Goal: Information Seeking & Learning: Learn about a topic

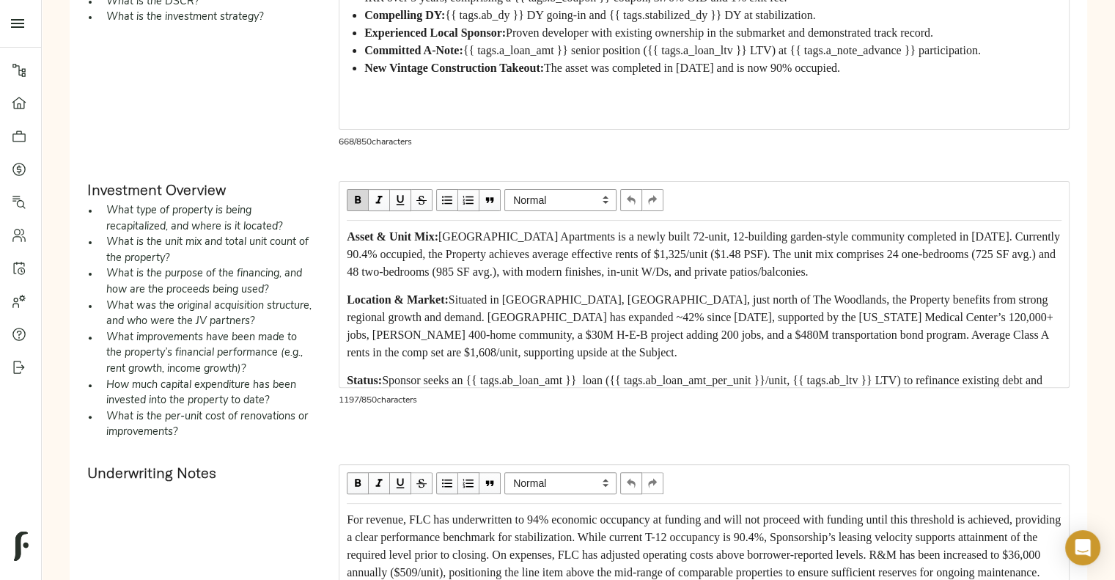
scroll to position [45, 0]
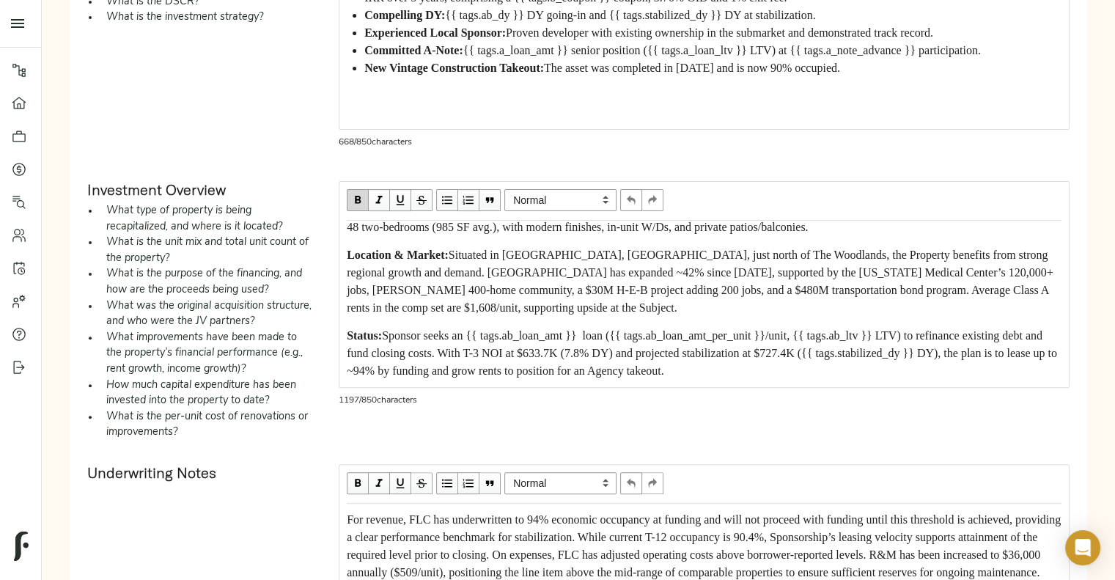
click at [389, 347] on span "Sponsor seeks an {{ tags.ab_loan_amt }} loan ({{ tags.ab_loan_amt_per_unit }}/u…" at bounding box center [703, 353] width 713 height 48
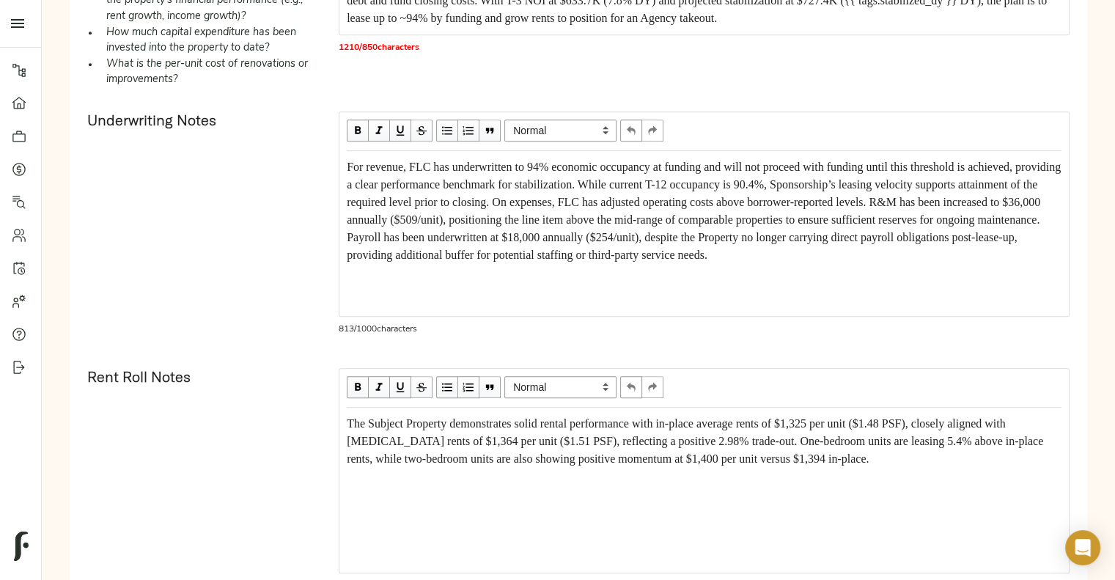
scroll to position [817, 0]
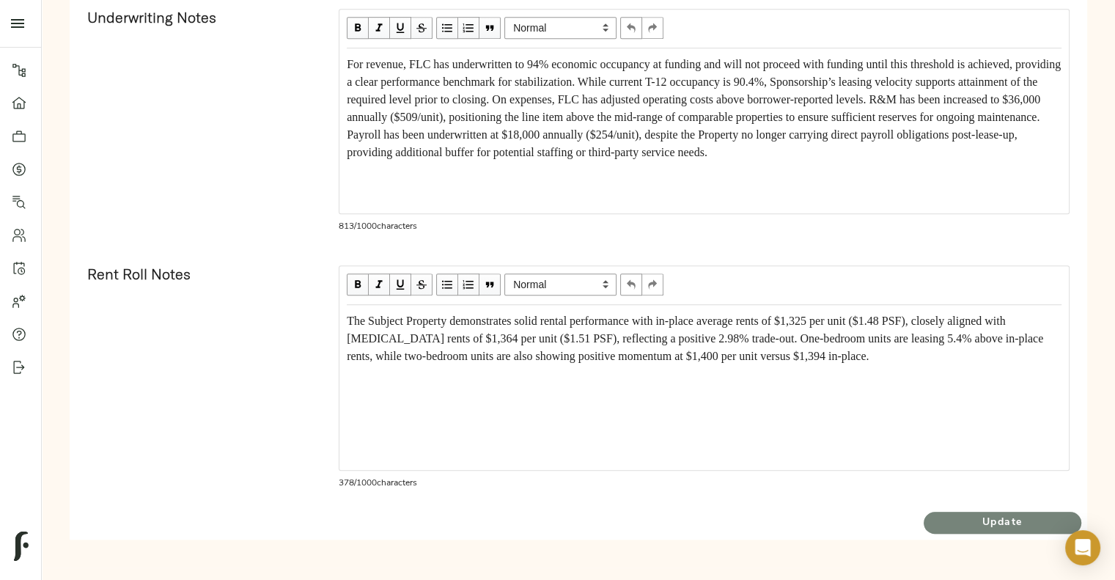
click at [957, 527] on span "Update" at bounding box center [1003, 523] width 158 height 18
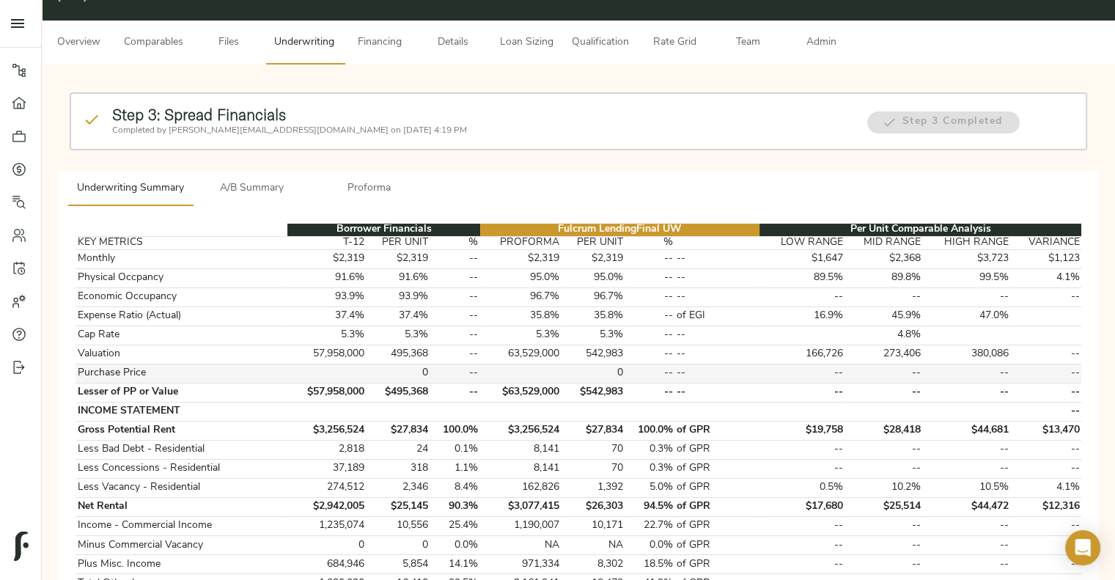
scroll to position [55, 0]
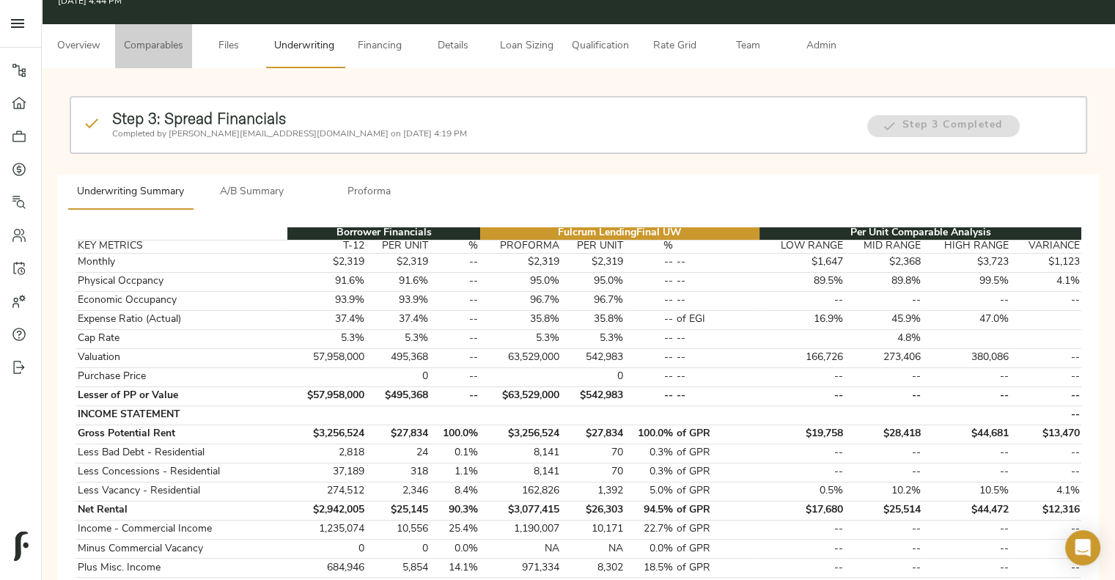
click at [170, 51] on span "Comparables" at bounding box center [153, 46] width 59 height 18
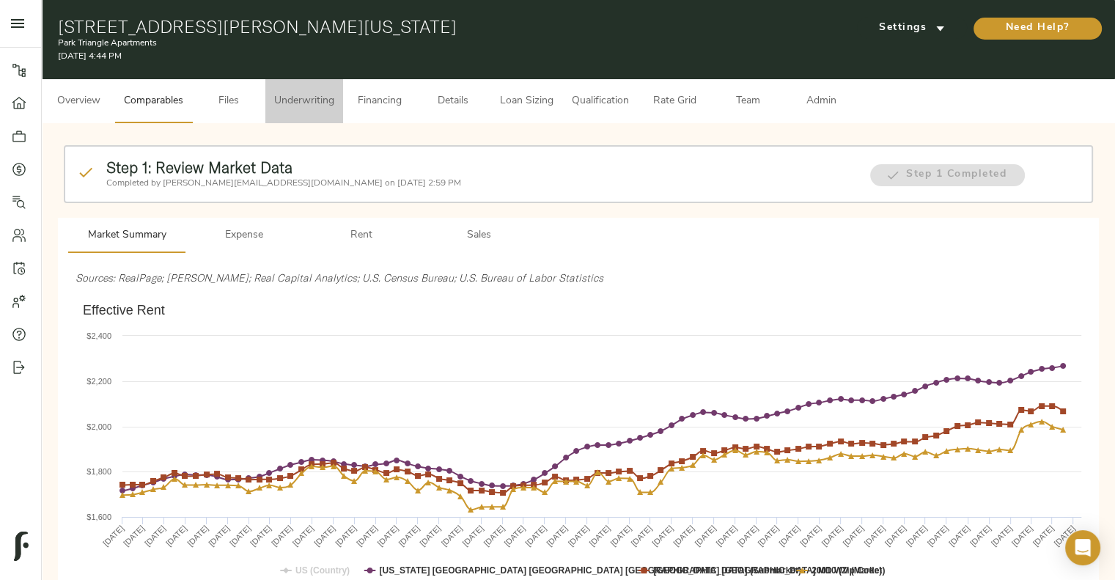
click at [290, 99] on span "Underwriting" at bounding box center [304, 101] width 60 height 18
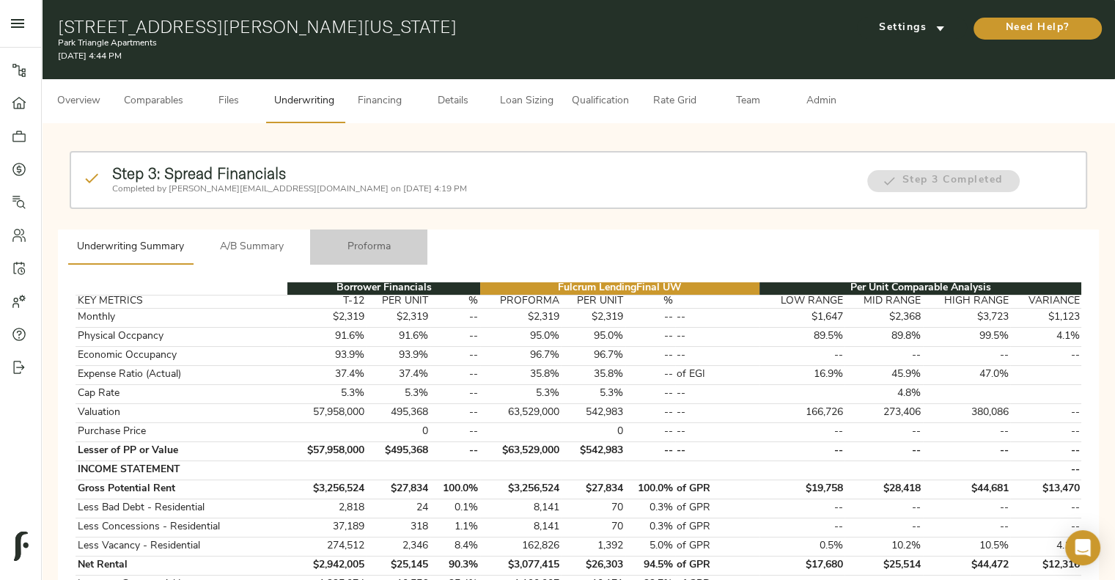
click at [369, 246] on span "Proforma" at bounding box center [369, 247] width 100 height 18
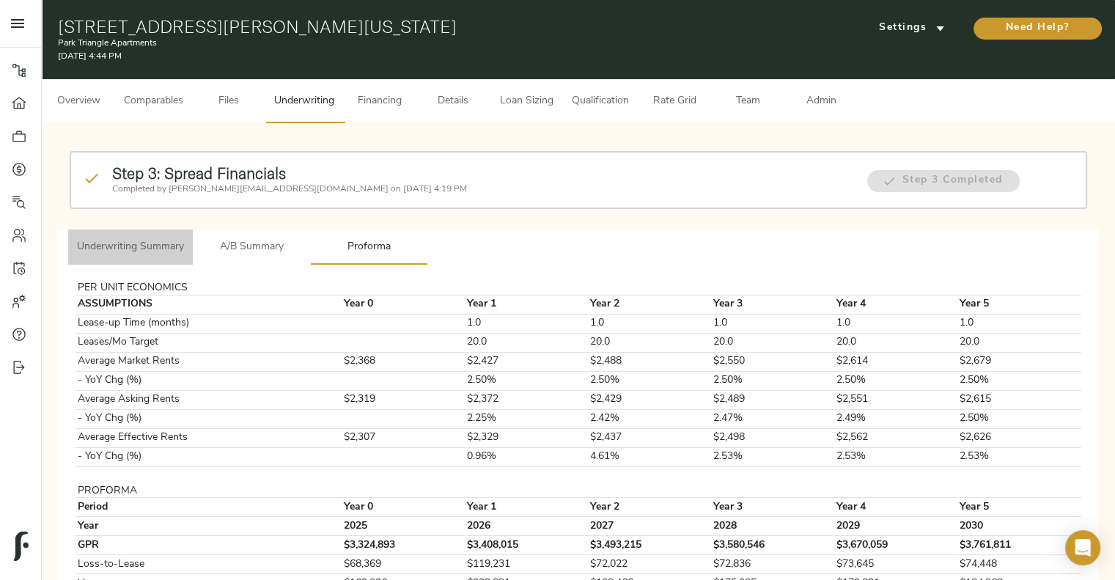
click at [141, 241] on span "Underwriting Summary" at bounding box center [130, 247] width 107 height 18
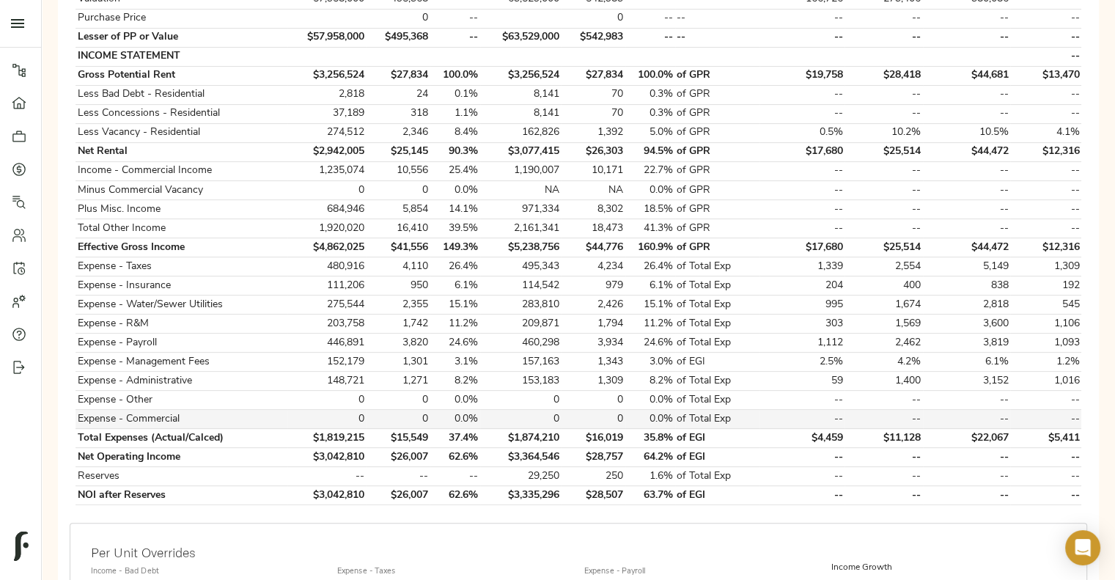
scroll to position [425, 0]
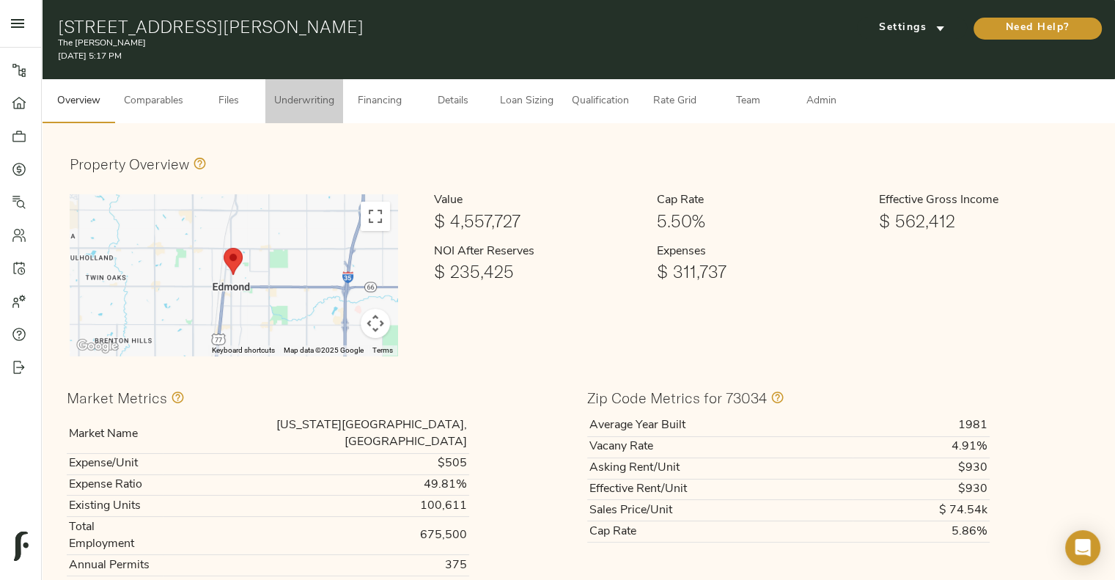
click at [308, 106] on span "Underwriting" at bounding box center [304, 101] width 60 height 18
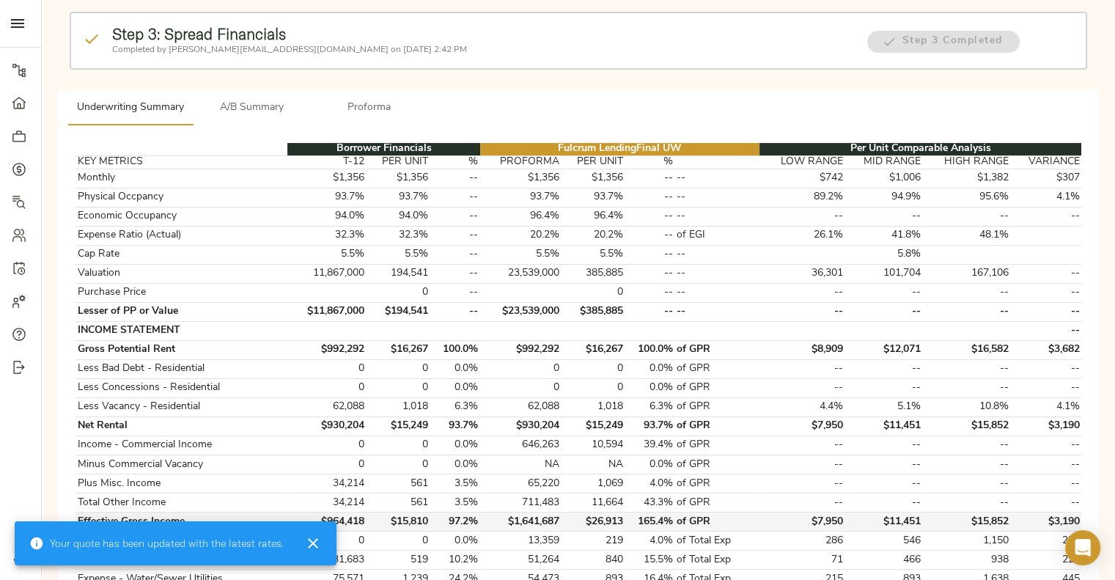
scroll to position [140, 0]
